Goal: Find specific page/section: Find specific page/section

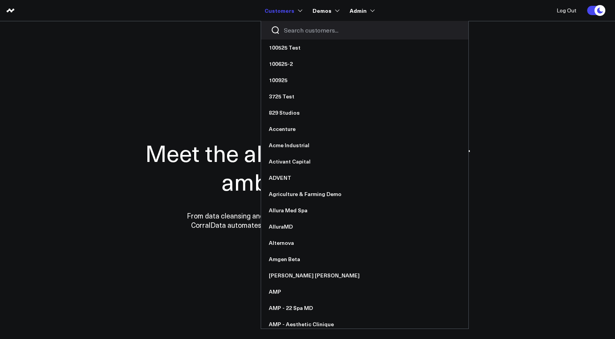
click at [296, 31] on input "Search customers input" at bounding box center [371, 30] width 175 height 9
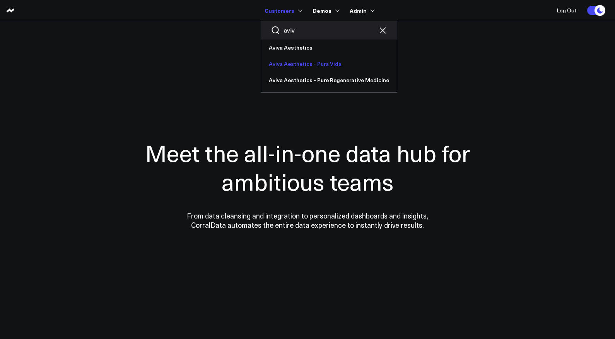
type input "aviv"
click at [314, 65] on link "Aviva Aesthetics - Pura Vida" at bounding box center [329, 64] width 136 height 16
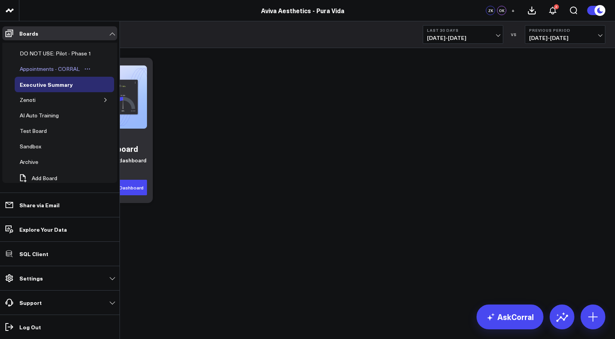
click at [34, 67] on div "Appointments - CORRAL" at bounding box center [50, 68] width 64 height 9
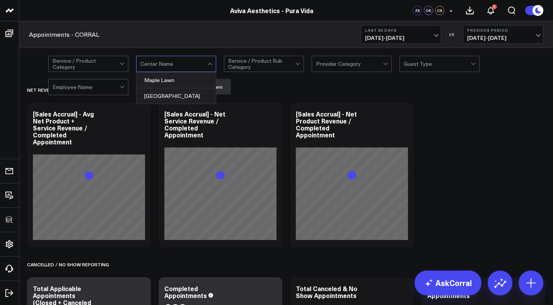
click at [162, 61] on div at bounding box center [173, 63] width 67 height 15
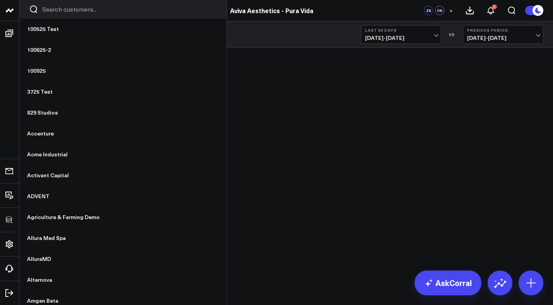
click at [61, 11] on input "Search customers input" at bounding box center [129, 9] width 175 height 9
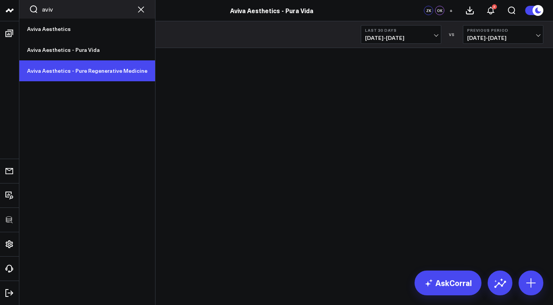
type input "aviv"
click at [87, 75] on link "Aviva Aesthetics - Pure Regenerative Medicine" at bounding box center [87, 70] width 136 height 21
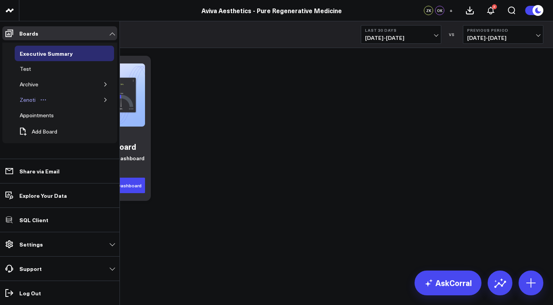
click at [27, 100] on div "Zenoti" at bounding box center [28, 99] width 20 height 9
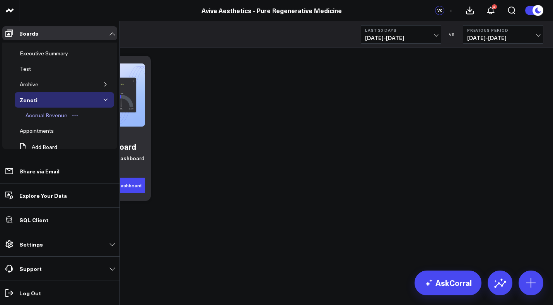
click at [55, 116] on div "Accrual Revenue" at bounding box center [47, 115] width 46 height 9
